Goal: Find specific page/section: Find specific page/section

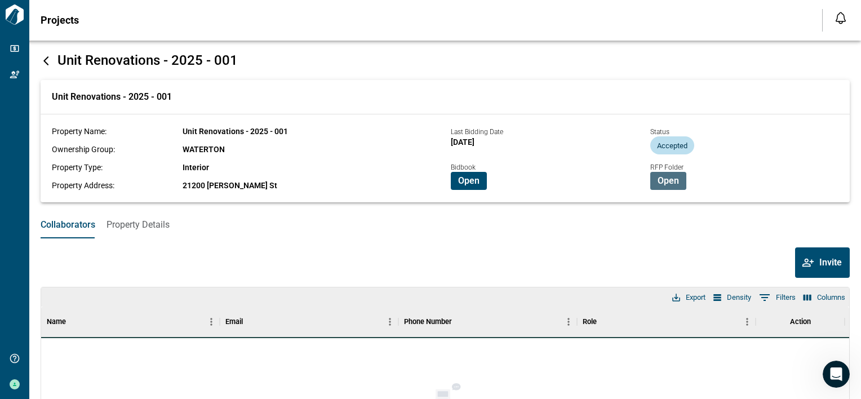
click at [672, 183] on span "Open" at bounding box center [668, 180] width 21 height 11
click at [676, 184] on button "Open" at bounding box center [668, 181] width 36 height 18
click at [300, 9] on div "Projects Notifications *** ****** **** Mark all as read No notifications yet We…" at bounding box center [430, 20] width 861 height 41
click at [320, 15] on div "Projects Notifications *** ****** **** Mark all as read No notifications yet We…" at bounding box center [430, 20] width 861 height 41
